Goal: Check status

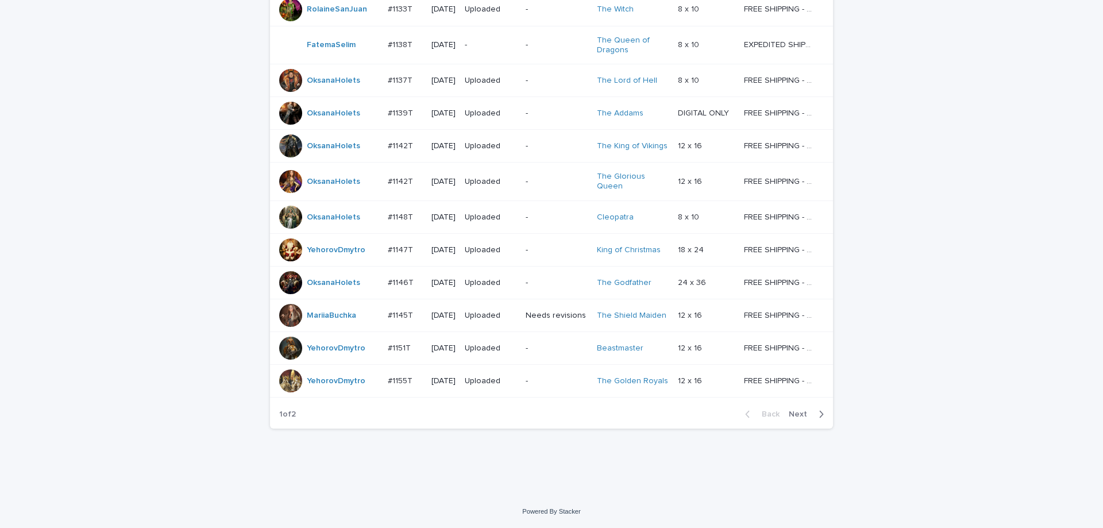
scroll to position [895, 0]
click at [806, 417] on span "Next" at bounding box center [801, 414] width 25 height 8
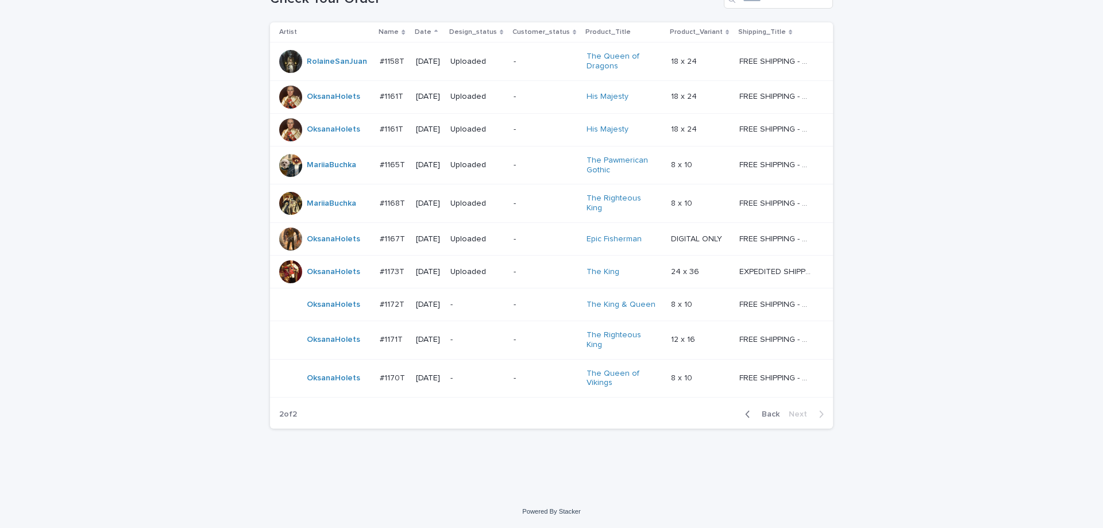
scroll to position [202, 0]
